Goal: Task Accomplishment & Management: Use online tool/utility

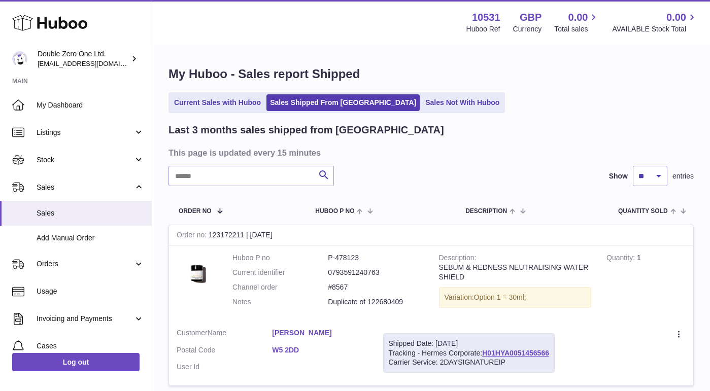
scroll to position [128, 0]
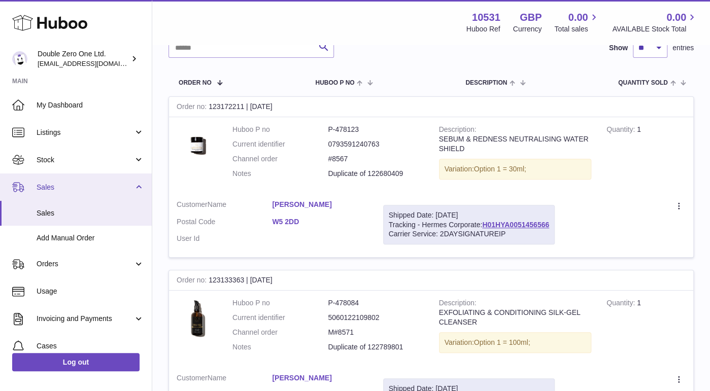
click at [59, 189] on span "Sales" at bounding box center [85, 188] width 97 height 10
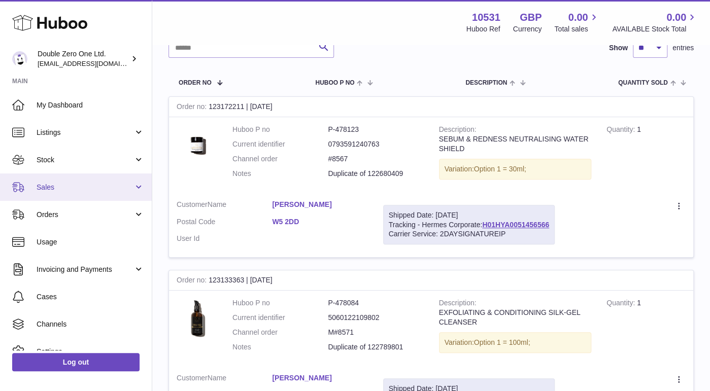
click at [72, 195] on link "Sales" at bounding box center [76, 187] width 152 height 27
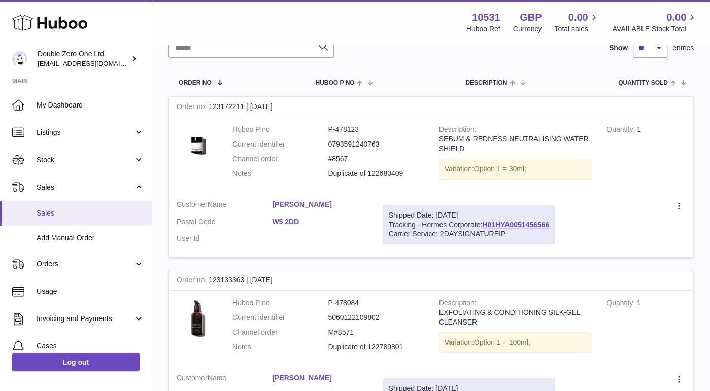
click at [71, 213] on span "Sales" at bounding box center [91, 214] width 108 height 10
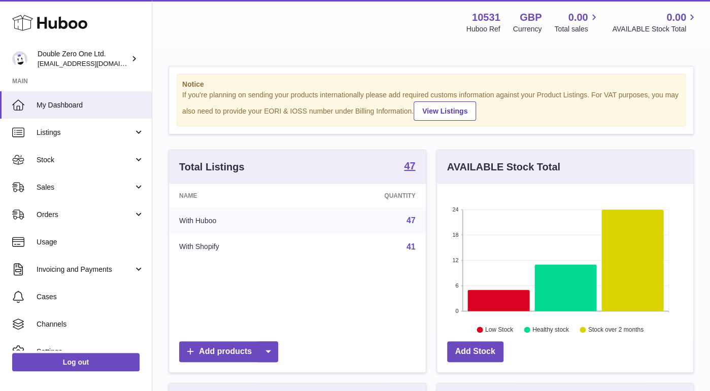
scroll to position [158, 257]
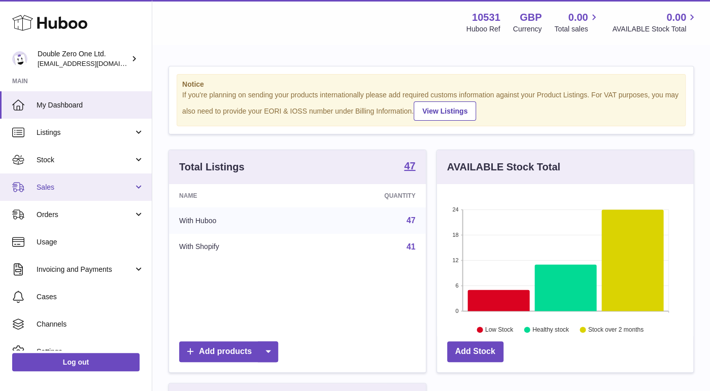
click at [49, 186] on span "Sales" at bounding box center [85, 188] width 97 height 10
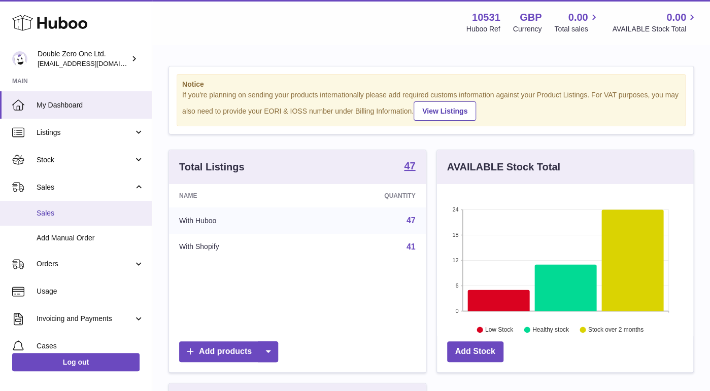
click at [71, 216] on span "Sales" at bounding box center [91, 214] width 108 height 10
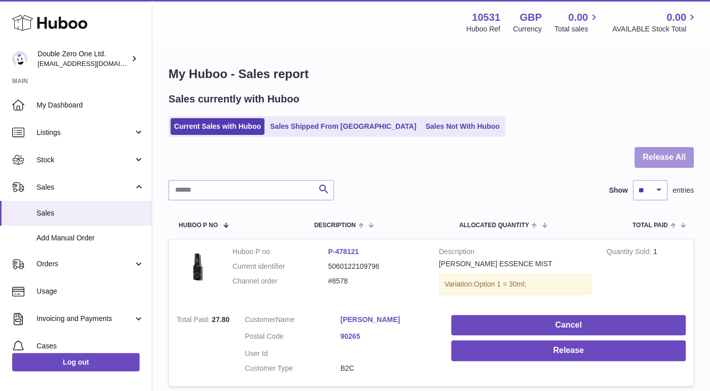
click at [663, 158] on button "Release All" at bounding box center [663, 157] width 59 height 21
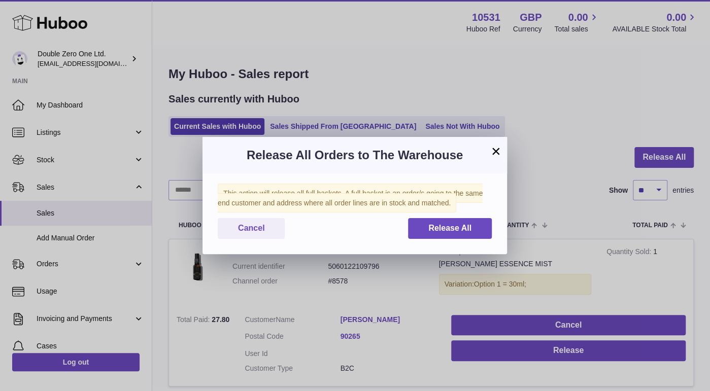
drag, startPoint x: 506, startPoint y: 147, endPoint x: 501, endPoint y: 149, distance: 5.5
click at [505, 147] on div "Release All Orders to The Warehouse" at bounding box center [355, 155] width 305 height 37
click at [498, 149] on button "×" at bounding box center [496, 151] width 12 height 12
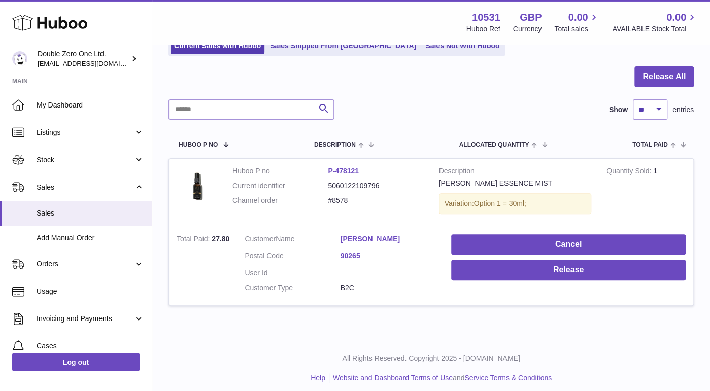
scroll to position [87, 0]
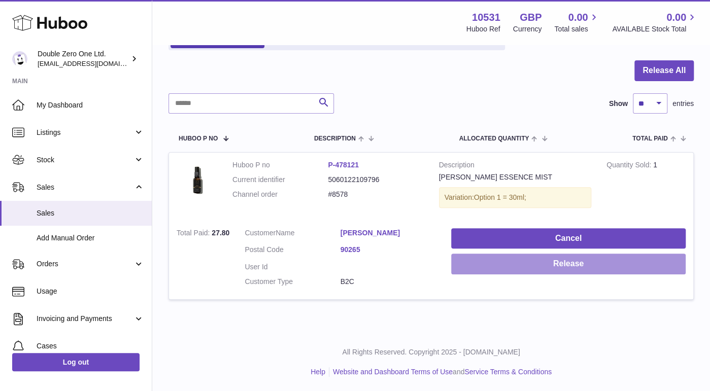
click at [545, 260] on button "Release" at bounding box center [568, 264] width 234 height 21
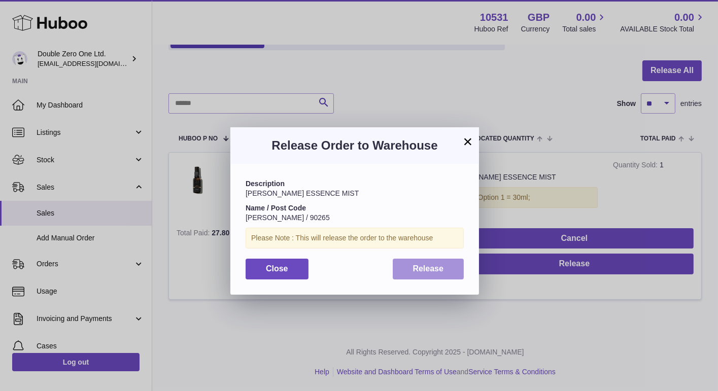
click at [440, 273] on span "Release" at bounding box center [428, 268] width 31 height 9
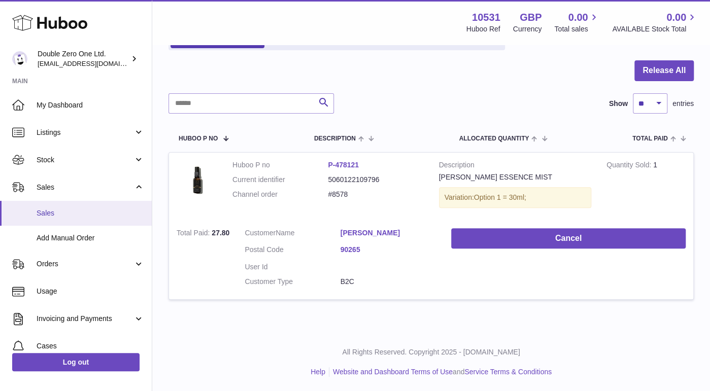
click at [58, 216] on span "Sales" at bounding box center [91, 214] width 108 height 10
